Goal: Check status

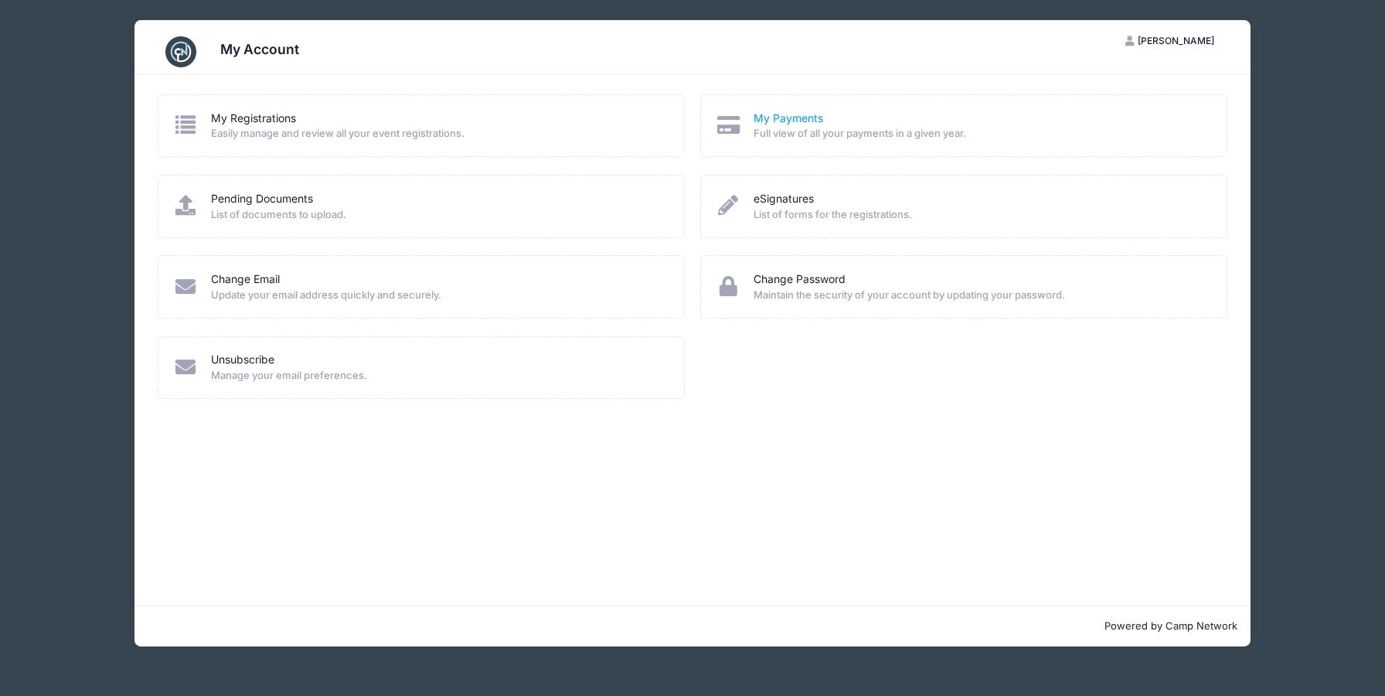
click at [775, 121] on link "My Payments" at bounding box center [789, 119] width 70 height 16
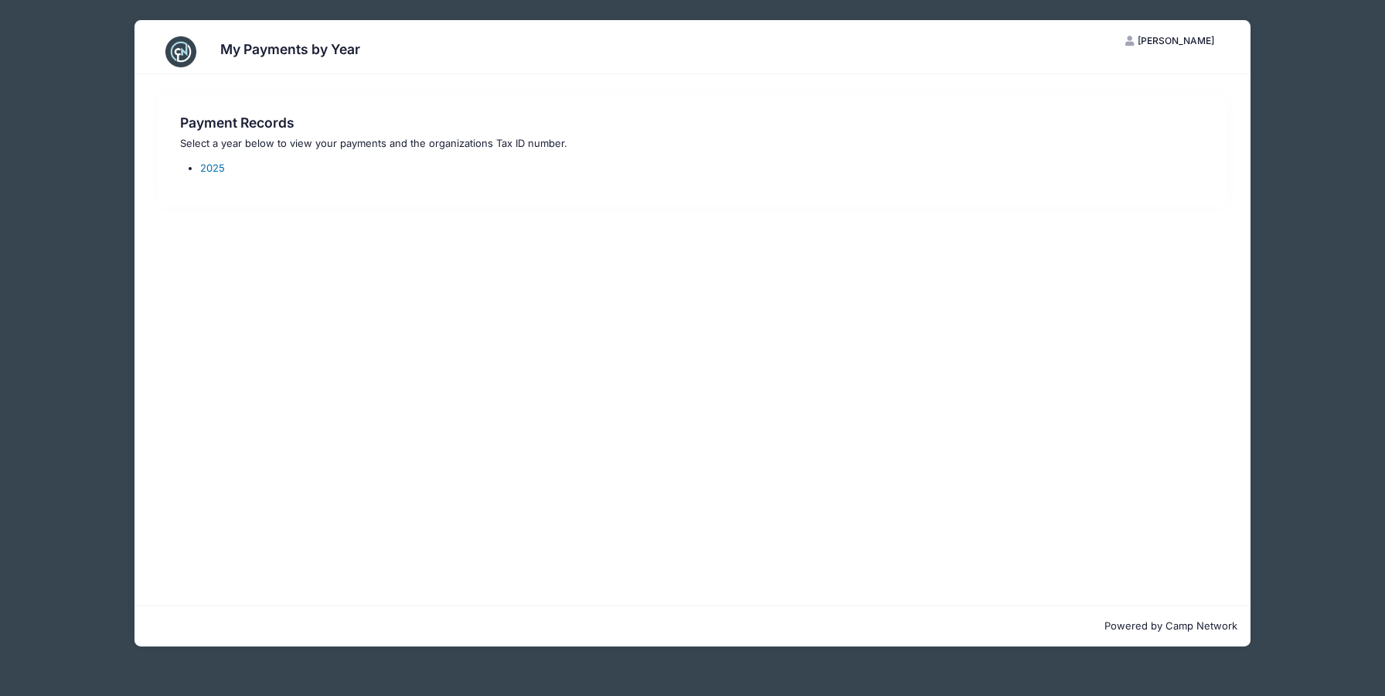
click at [215, 169] on link "2025" at bounding box center [212, 168] width 25 height 12
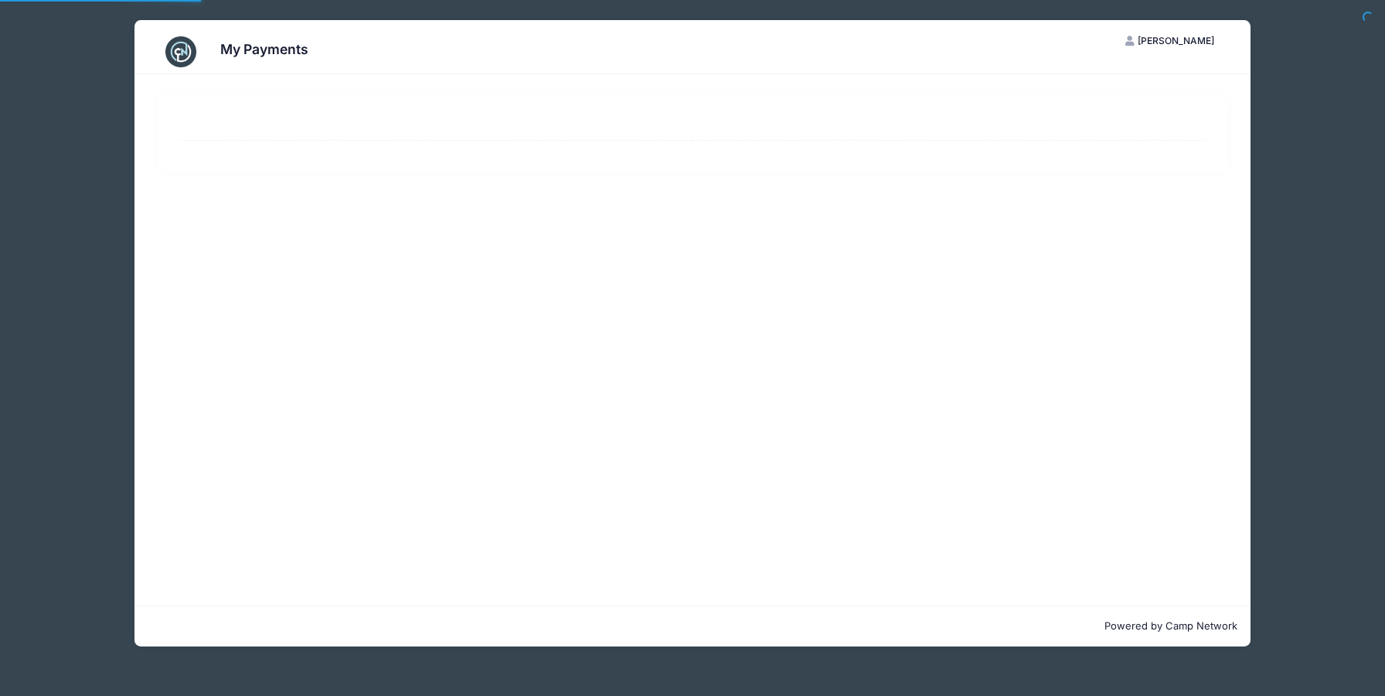
select select "10"
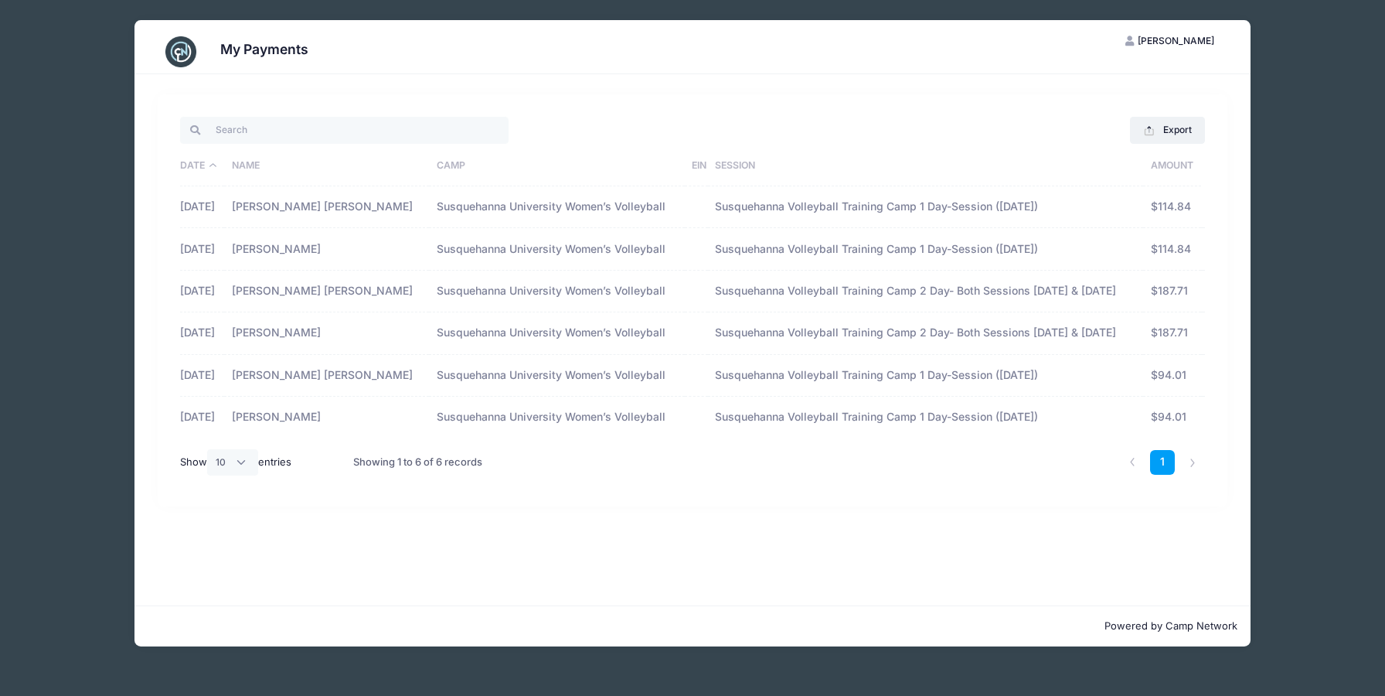
click at [222, 107] on div "Export Excel CSV Print Date Name Camp EIN Session Amount [DATE] [PERSON_NAME] […" at bounding box center [693, 300] width 1071 height 412
click at [268, 46] on h3 "My Payments" at bounding box center [264, 49] width 88 height 16
click at [194, 52] on img at bounding box center [180, 51] width 31 height 31
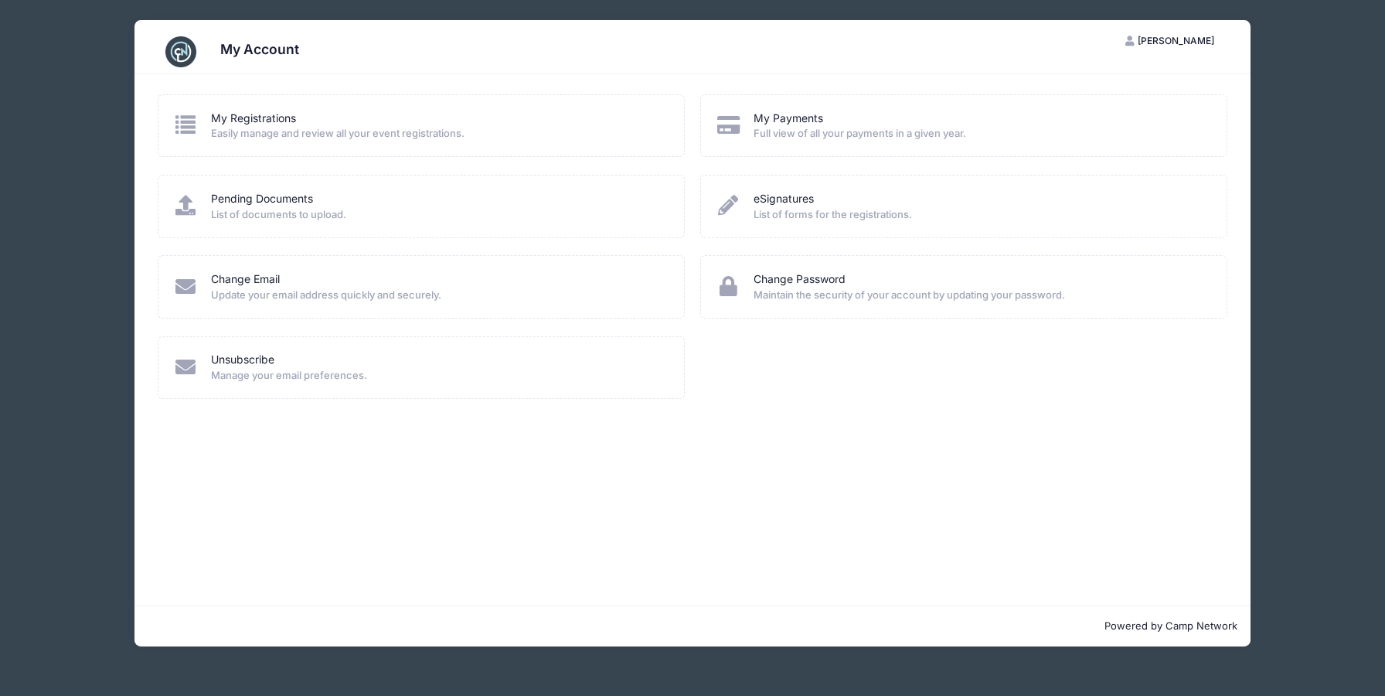
click at [177, 217] on div "Pending Documents List of documents to upload." at bounding box center [421, 206] width 496 height 31
click at [180, 197] on icon at bounding box center [186, 205] width 26 height 20
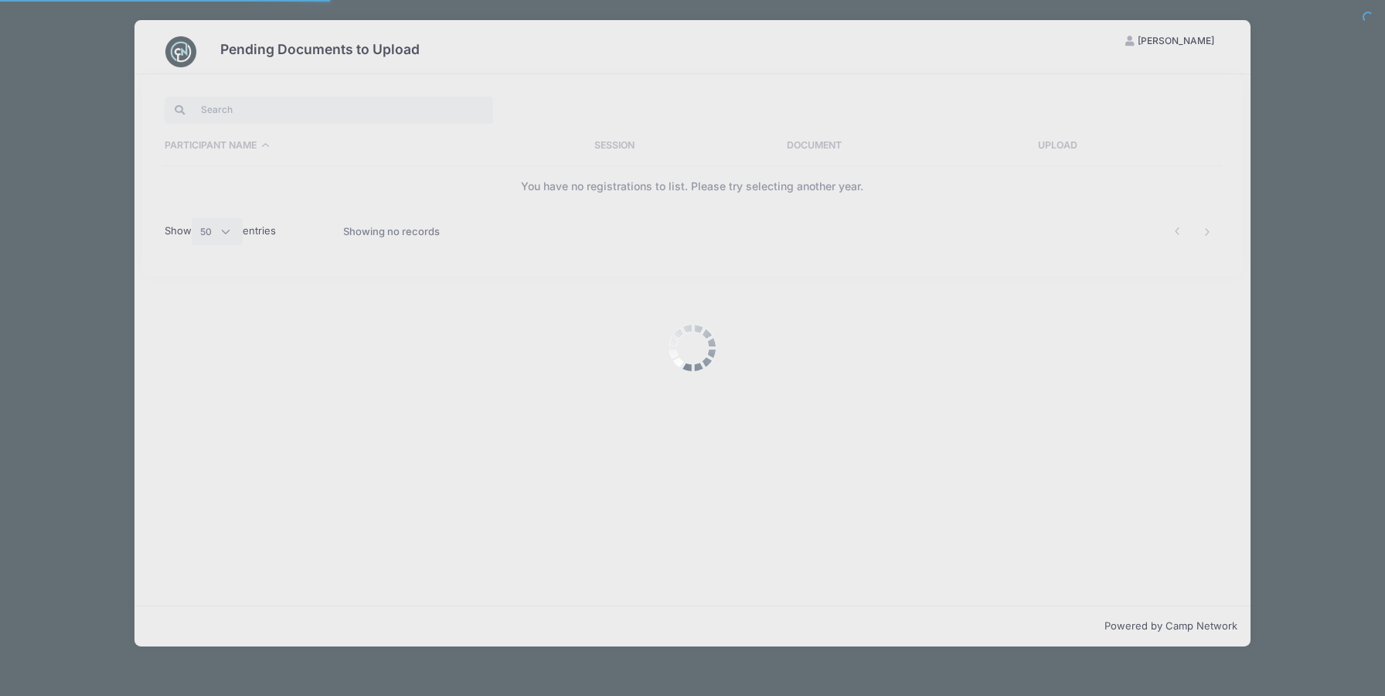
select select "50"
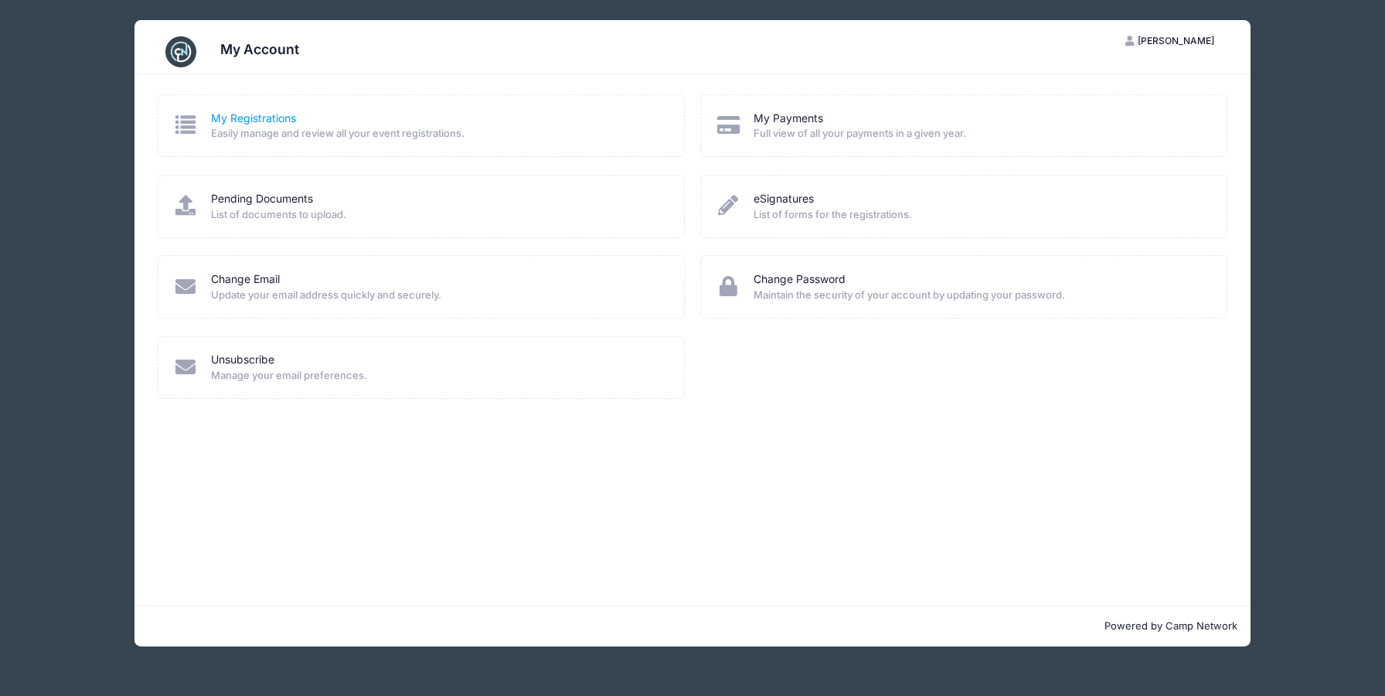
click at [236, 113] on link "My Registrations" at bounding box center [253, 119] width 85 height 16
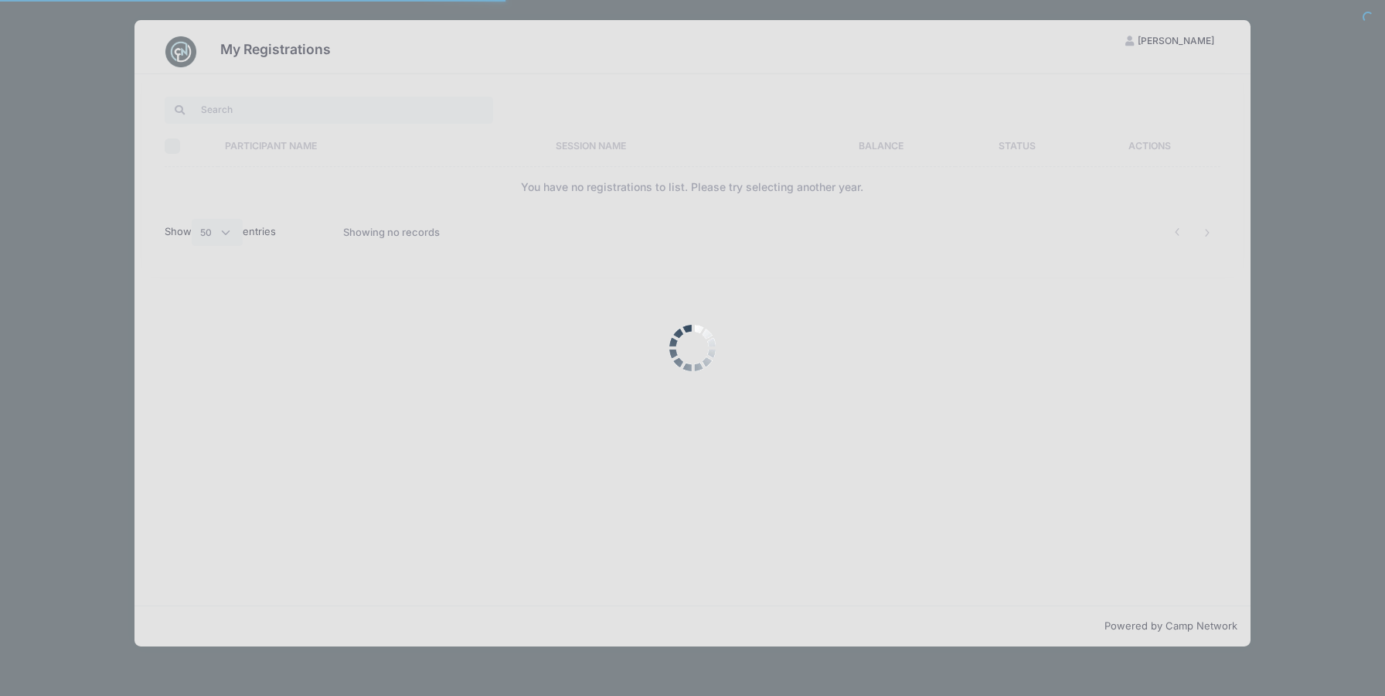
select select "50"
